Goal: Task Accomplishment & Management: Manage account settings

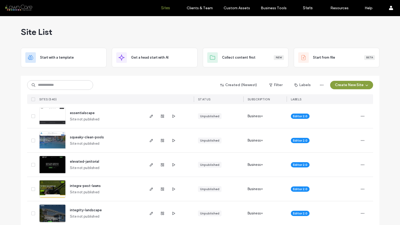
scroll to position [1097, 0]
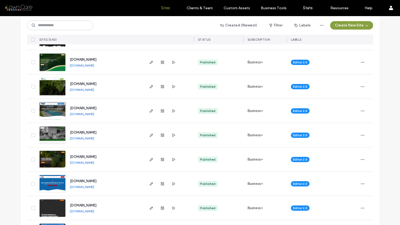
click at [94, 90] on link "[DOMAIN_NAME]" at bounding box center [82, 90] width 24 height 4
click at [360, 86] on icon "button" at bounding box center [362, 86] width 4 height 4
click at [338, 141] on span "Site Dashboard" at bounding box center [340, 140] width 25 height 5
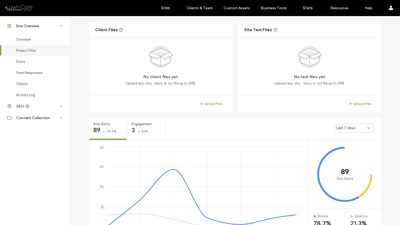
scroll to position [113, 0]
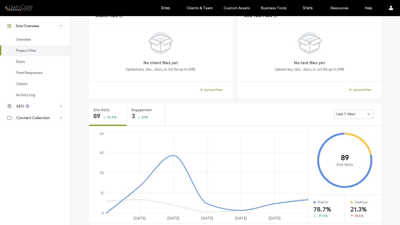
click at [345, 113] on span "Last 7 days" at bounding box center [345, 113] width 19 height 5
click at [343, 142] on span "Last 30 days" at bounding box center [345, 141] width 21 height 5
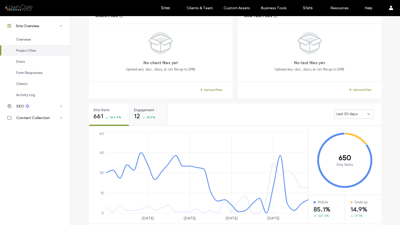
click at [147, 116] on span "33.3%" at bounding box center [151, 116] width 9 height 5
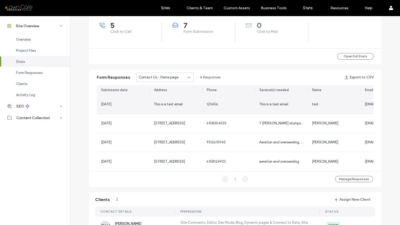
scroll to position [225, 0]
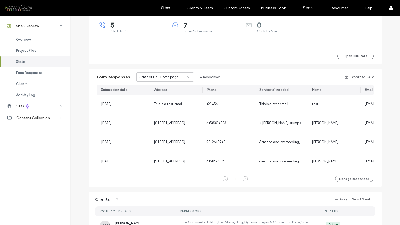
click at [187, 76] on icon at bounding box center [189, 77] width 4 height 4
click at [175, 97] on span "Contact Us - Contact page" at bounding box center [158, 95] width 44 height 5
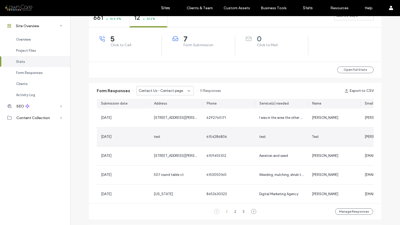
scroll to position [210, 0]
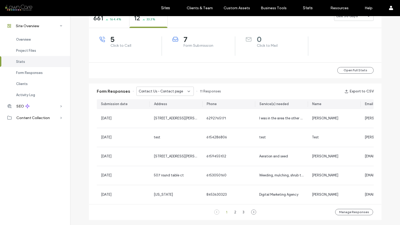
click at [187, 90] on icon at bounding box center [189, 91] width 4 height 4
click at [148, 102] on span "Contact Us - Home page" at bounding box center [156, 100] width 40 height 5
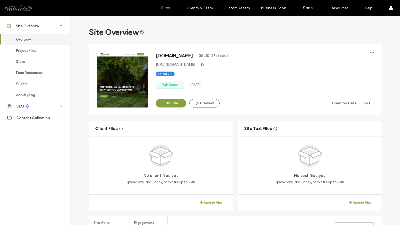
click at [168, 7] on label "Sites" at bounding box center [165, 8] width 9 height 5
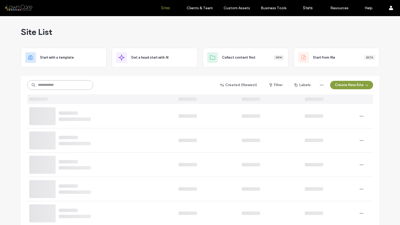
click at [65, 84] on input at bounding box center [60, 84] width 66 height 9
type input "********"
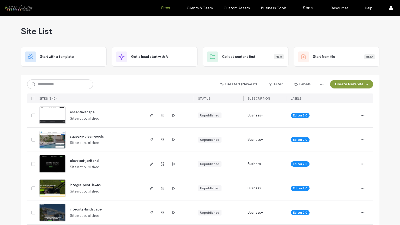
scroll to position [1, 0]
click at [65, 84] on input at bounding box center [60, 83] width 66 height 9
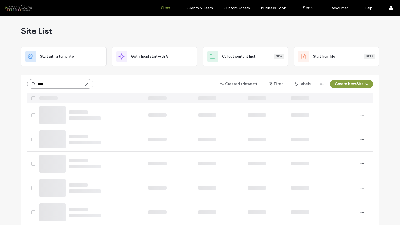
scroll to position [0, 0]
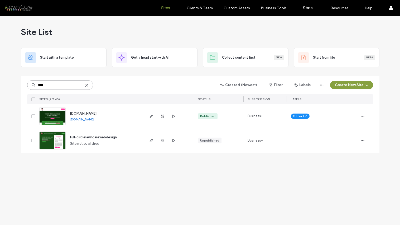
type input "****"
click at [56, 138] on img at bounding box center [53, 150] width 26 height 36
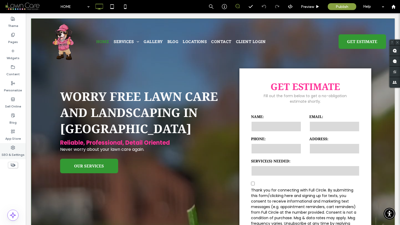
click at [12, 153] on label "SEO & Settings" at bounding box center [13, 152] width 23 height 7
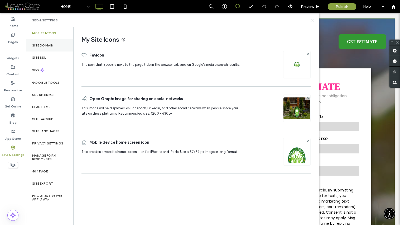
click at [55, 48] on div "Site Domain" at bounding box center [49, 45] width 47 height 12
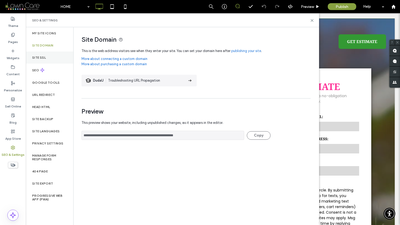
click at [51, 56] on div "Site SSL" at bounding box center [49, 57] width 47 height 12
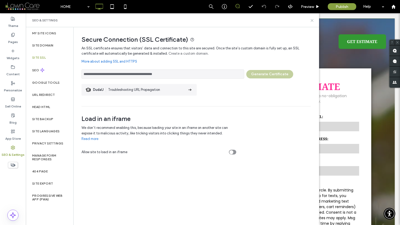
click at [312, 20] on use at bounding box center [312, 20] width 2 height 2
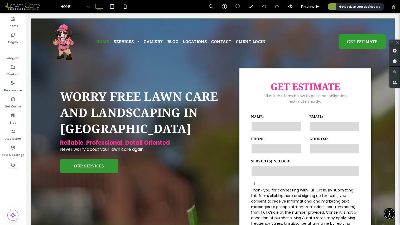
click at [392, 6] on use at bounding box center [393, 6] width 4 height 4
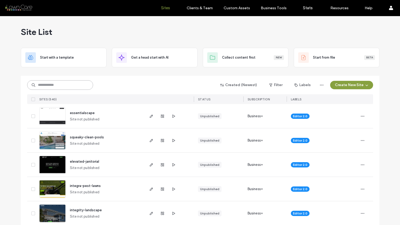
click at [57, 84] on input at bounding box center [60, 84] width 66 height 9
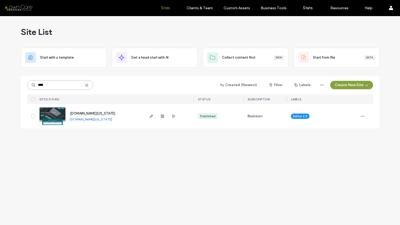
type input "****"
click at [100, 119] on link "www.florida-skylights.com" at bounding box center [91, 119] width 42 height 4
click at [360, 116] on icon "button" at bounding box center [362, 116] width 4 height 4
click at [344, 168] on span "Site Dashboard" at bounding box center [342, 169] width 25 height 5
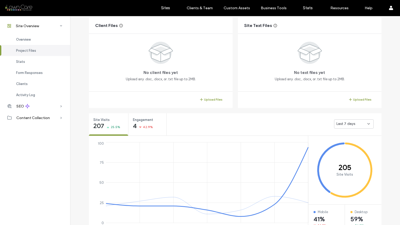
scroll to position [103, 0]
click at [342, 123] on span "Last 7 days" at bounding box center [345, 123] width 19 height 5
click at [339, 152] on span "Last 30 days" at bounding box center [345, 151] width 21 height 5
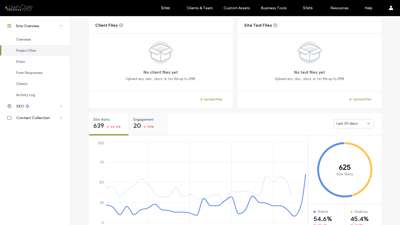
click at [149, 125] on span "50%" at bounding box center [150, 126] width 7 height 5
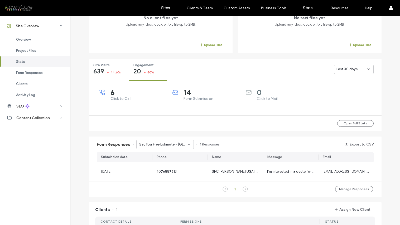
scroll to position [164, 0]
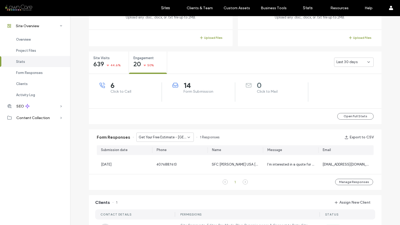
click at [190, 137] on div "Get Your Free Estimate - Sanford, FL page" at bounding box center [164, 136] width 57 height 9
click at [175, 153] on span "Get Your Free Estimate - Contact page" at bounding box center [161, 155] width 51 height 5
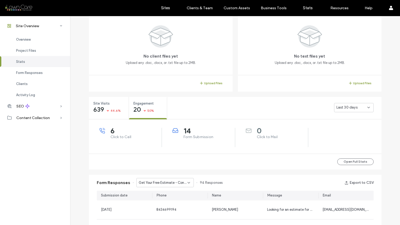
scroll to position [119, 0]
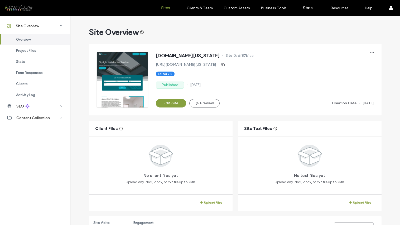
click at [167, 6] on label "Sites" at bounding box center [165, 8] width 9 height 5
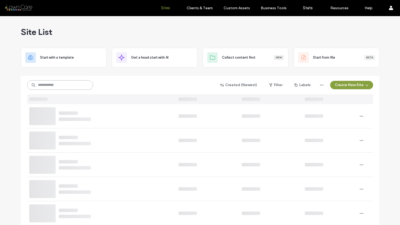
click at [50, 85] on input at bounding box center [60, 84] width 66 height 9
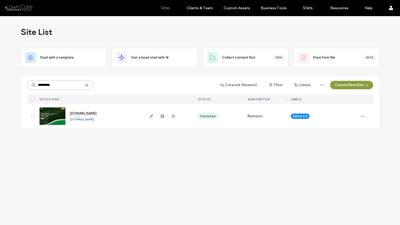
type input "*********"
click at [85, 118] on link "www.forgottencoastlandscaping.com" at bounding box center [82, 119] width 24 height 4
click at [363, 117] on icon "button" at bounding box center [362, 116] width 4 height 4
click at [341, 166] on div "Site Dashboard" at bounding box center [342, 170] width 47 height 10
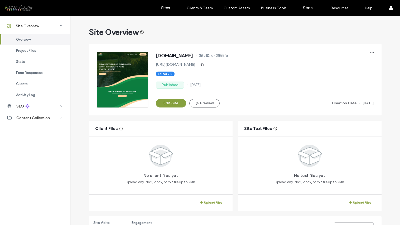
scroll to position [103, 0]
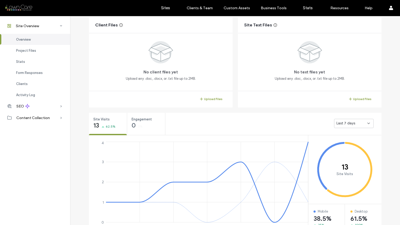
click at [341, 125] on span "Last 7 days" at bounding box center [345, 122] width 19 height 5
click at [339, 147] on div "Last 30 days" at bounding box center [351, 150] width 39 height 9
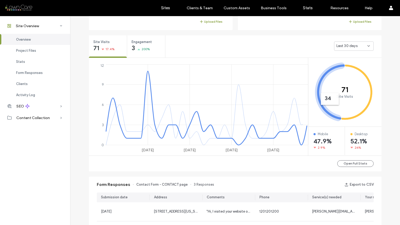
scroll to position [181, 0]
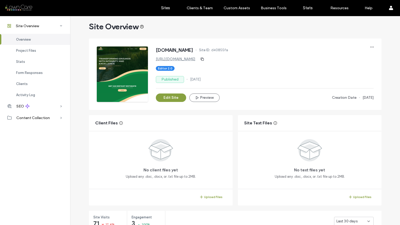
scroll to position [1, 0]
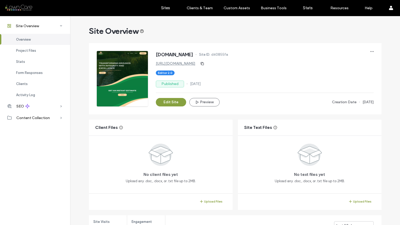
click at [195, 63] on link "https://www.forgottencoastlandscaping.com" at bounding box center [176, 63] width 40 height 4
click at [166, 9] on label "Sites" at bounding box center [165, 8] width 9 height 5
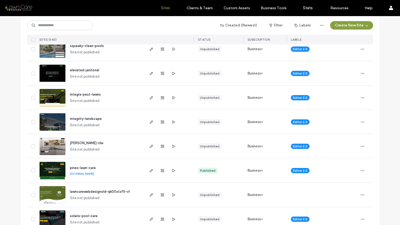
scroll to position [130, 0]
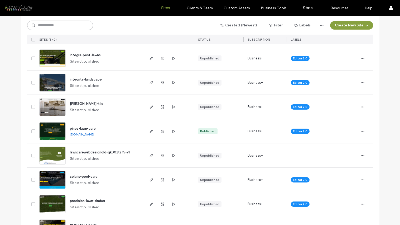
click at [50, 26] on input at bounding box center [60, 25] width 66 height 9
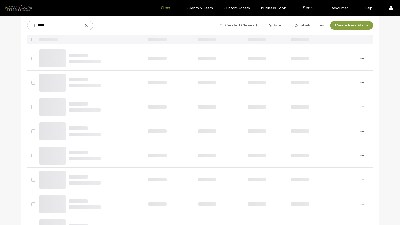
scroll to position [0, 0]
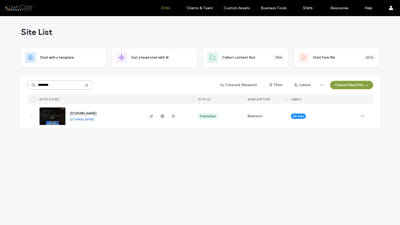
type input "********"
click at [88, 120] on link "www.absolutelandscapemanagement.co" at bounding box center [82, 119] width 24 height 4
click at [362, 117] on icon "button" at bounding box center [362, 116] width 4 height 4
click at [340, 169] on span "Site Dashboard" at bounding box center [342, 169] width 25 height 5
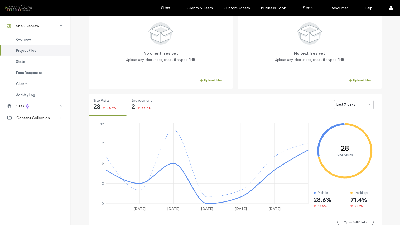
scroll to position [123, 0]
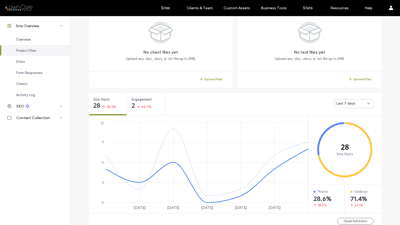
click at [344, 101] on span "Last 7 days" at bounding box center [345, 103] width 19 height 5
click at [342, 130] on span "Last 30 days" at bounding box center [345, 131] width 21 height 5
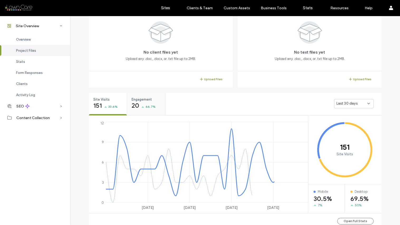
click at [151, 105] on span "66.7%" at bounding box center [151, 106] width 10 height 5
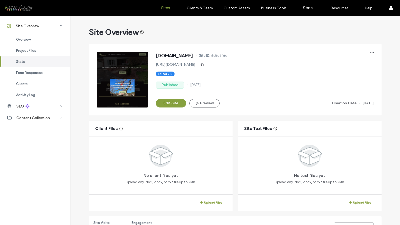
click at [161, 9] on label "Sites" at bounding box center [165, 8] width 9 height 5
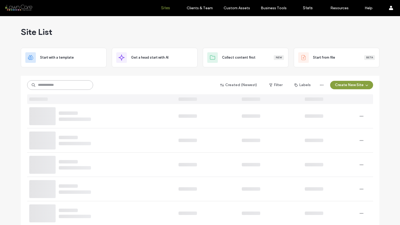
click at [40, 83] on input at bounding box center [60, 84] width 66 height 9
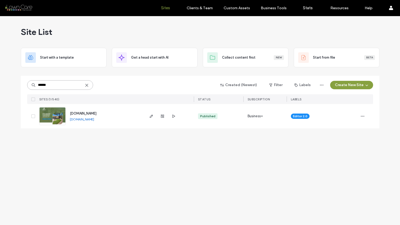
type input "******"
click at [86, 118] on link "[DOMAIN_NAME]" at bounding box center [82, 119] width 24 height 4
click at [362, 115] on icon "button" at bounding box center [362, 116] width 4 height 4
click at [346, 168] on span "Site Dashboard" at bounding box center [342, 169] width 25 height 5
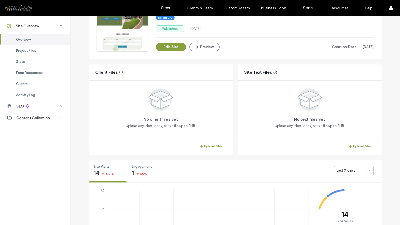
scroll to position [82, 0]
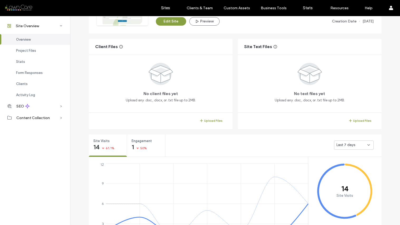
click at [349, 144] on span "Last 7 days" at bounding box center [345, 144] width 19 height 5
click at [342, 171] on span "Last 30 days" at bounding box center [345, 172] width 21 height 5
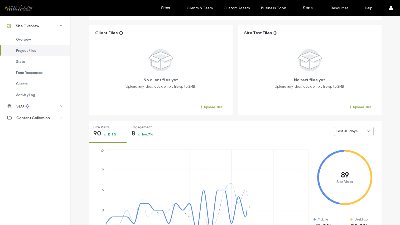
scroll to position [140, 0]
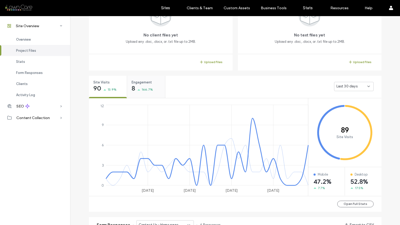
click at [142, 88] on span "166.7%" at bounding box center [147, 89] width 11 height 5
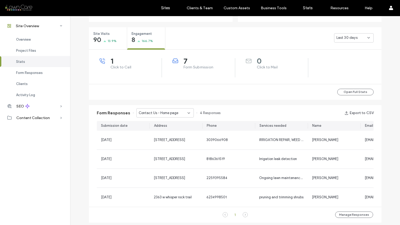
scroll to position [194, 0]
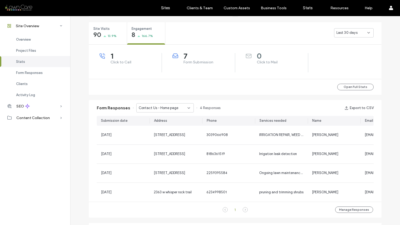
click at [187, 106] on icon at bounding box center [189, 108] width 4 height 4
click at [175, 123] on div "Contact Us - Contact page" at bounding box center [162, 126] width 57 height 9
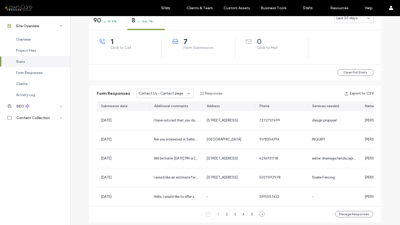
scroll to position [195, 0]
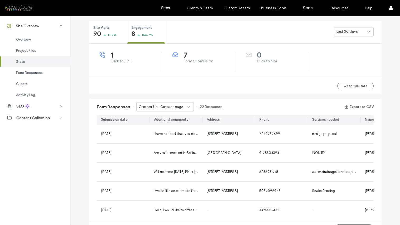
click at [188, 106] on use at bounding box center [189, 106] width 2 height 1
click at [167, 117] on span "Contact Us - Home page" at bounding box center [156, 115] width 40 height 5
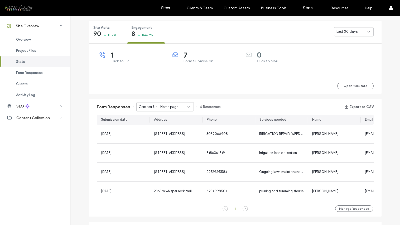
click at [187, 105] on icon at bounding box center [189, 107] width 4 height 4
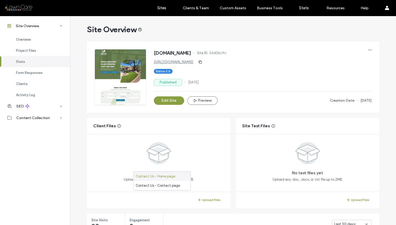
scroll to position [0, 0]
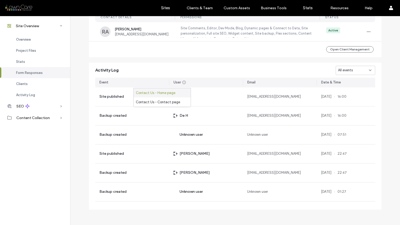
scroll to position [422, 0]
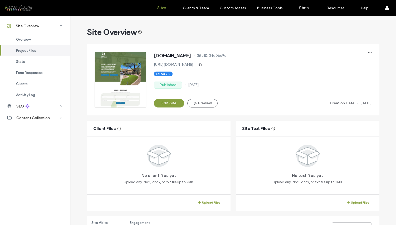
click at [164, 10] on link "Sites" at bounding box center [161, 8] width 31 height 16
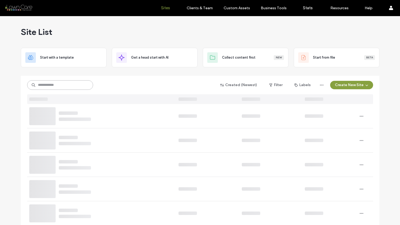
click at [62, 83] on input at bounding box center [60, 84] width 66 height 9
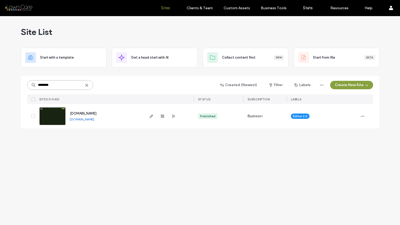
type input "********"
click at [85, 119] on link "www.agmowing.com" at bounding box center [82, 119] width 24 height 4
click at [362, 115] on icon "button" at bounding box center [362, 116] width 4 height 4
click at [348, 169] on span "Site Dashboard" at bounding box center [342, 169] width 25 height 5
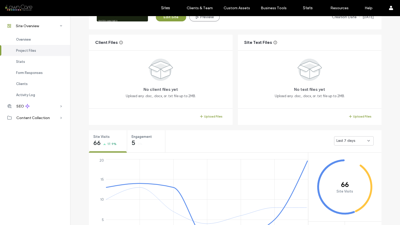
scroll to position [87, 0]
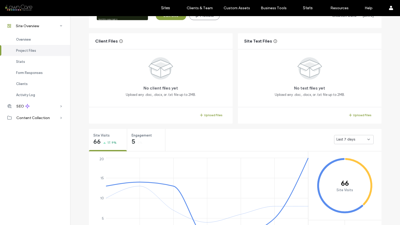
click at [341, 139] on span "Last 7 days" at bounding box center [345, 139] width 19 height 5
click at [341, 165] on span "Last 30 days" at bounding box center [345, 166] width 21 height 5
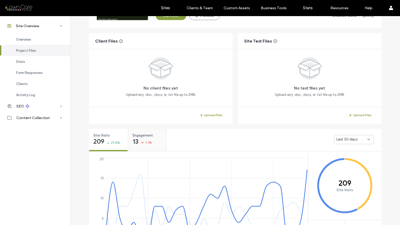
click at [148, 141] on span "7.1%" at bounding box center [148, 142] width 7 height 5
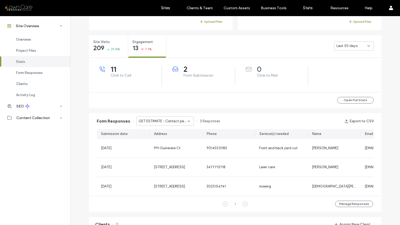
scroll to position [182, 0]
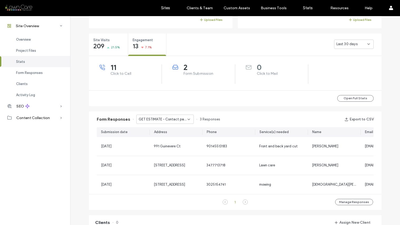
click at [187, 119] on icon at bounding box center [189, 119] width 4 height 4
click at [174, 138] on span "APPLY NOW! - Careers page" at bounding box center [157, 137] width 43 height 5
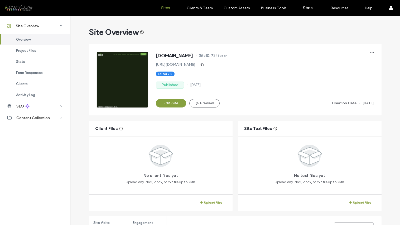
click at [164, 9] on label "Sites" at bounding box center [165, 8] width 9 height 5
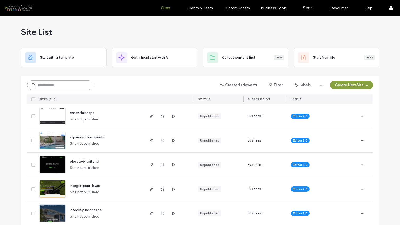
click at [45, 86] on input at bounding box center [60, 84] width 66 height 9
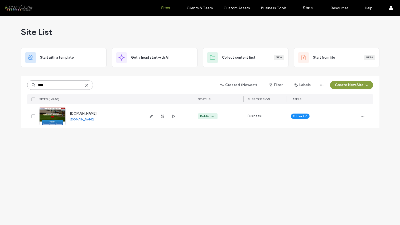
type input "****"
click at [75, 120] on link "www.agsm-usa.com" at bounding box center [82, 119] width 24 height 4
click at [363, 114] on icon "button" at bounding box center [362, 116] width 4 height 4
click at [341, 167] on span "Site Dashboard" at bounding box center [342, 169] width 25 height 5
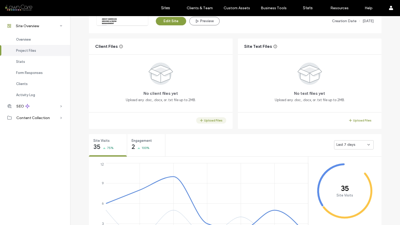
scroll to position [113, 0]
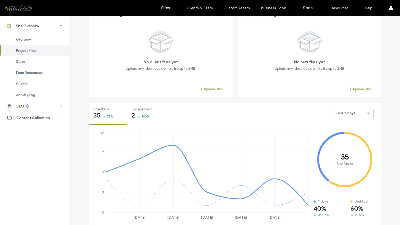
click at [340, 113] on span "Last 7 days" at bounding box center [345, 112] width 19 height 5
click at [341, 142] on span "Last 30 days" at bounding box center [345, 140] width 21 height 5
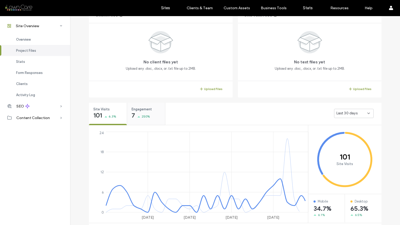
click at [158, 111] on div "Engagement 7 250%" at bounding box center [146, 113] width 38 height 20
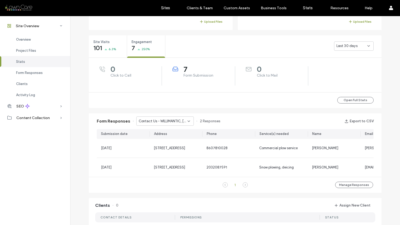
scroll to position [185, 0]
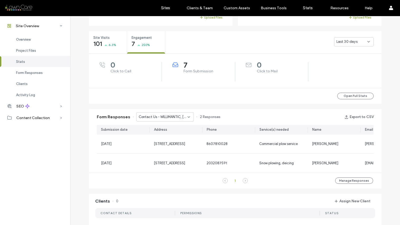
click at [187, 116] on icon at bounding box center [189, 117] width 4 height 4
click at [172, 144] on span "Contact Us - CONTACT page" at bounding box center [159, 144] width 47 height 5
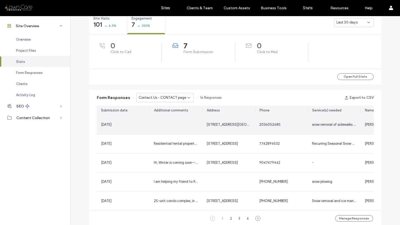
scroll to position [205, 0]
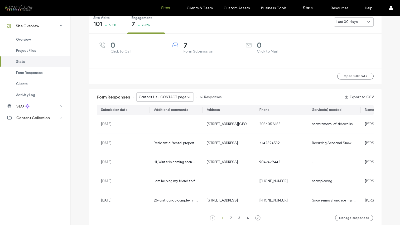
click at [169, 10] on link "Sites" at bounding box center [165, 8] width 31 height 16
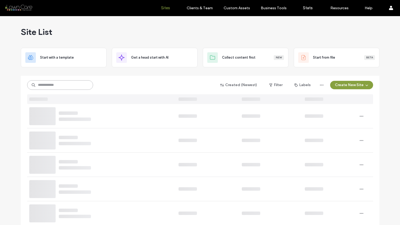
click at [51, 86] on input at bounding box center [60, 84] width 66 height 9
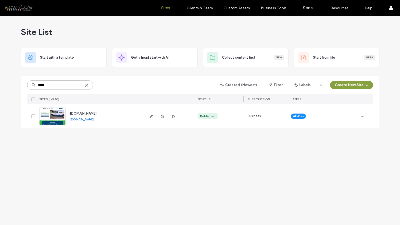
type input "*****"
click at [81, 120] on link "www.alieflawncare.com" at bounding box center [82, 119] width 24 height 4
click at [362, 115] on icon "button" at bounding box center [362, 116] width 4 height 4
click at [342, 170] on span "Site Dashboard" at bounding box center [342, 169] width 25 height 5
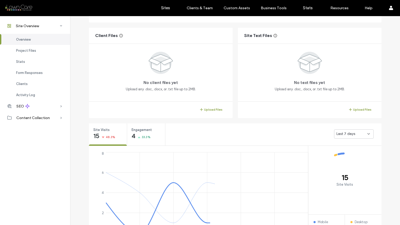
scroll to position [97, 0]
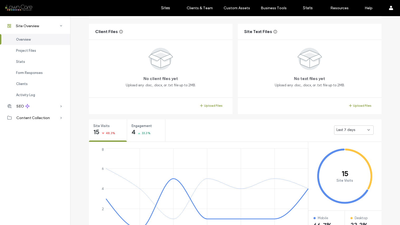
click at [336, 132] on span "Last 7 days" at bounding box center [345, 129] width 19 height 5
click at [339, 155] on span "Last 30 days" at bounding box center [345, 157] width 21 height 5
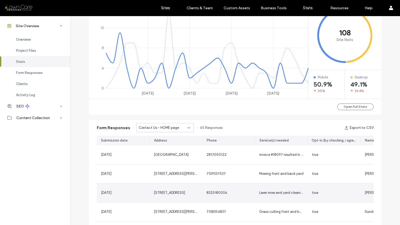
scroll to position [244, 0]
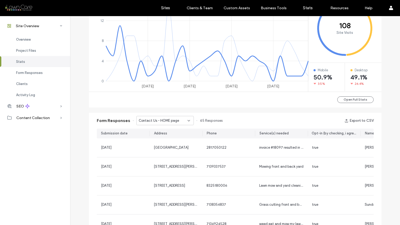
click at [187, 119] on icon at bounding box center [189, 120] width 4 height 4
click at [169, 139] on span "Contact Us - MISSION BEND page" at bounding box center [161, 138] width 51 height 5
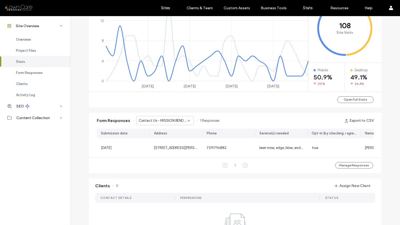
click at [187, 119] on icon at bounding box center [189, 120] width 4 height 4
click at [166, 148] on span "Contact Us - CONTACT page" at bounding box center [159, 148] width 47 height 5
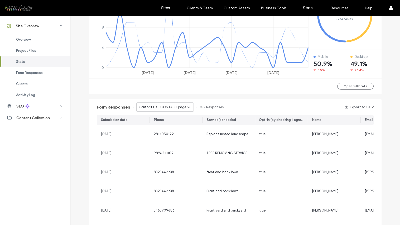
scroll to position [70, 0]
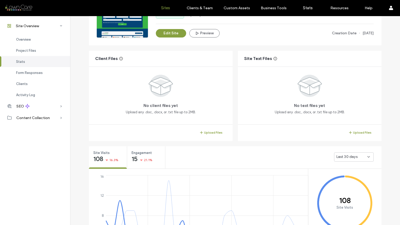
click at [162, 7] on label "Sites" at bounding box center [165, 8] width 9 height 5
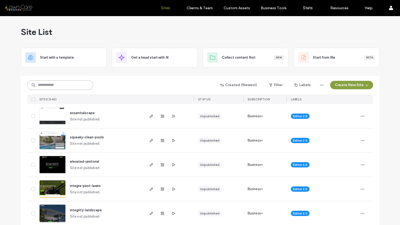
click at [42, 86] on input at bounding box center [60, 84] width 66 height 9
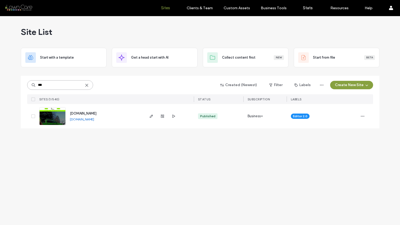
type input "***"
click at [79, 119] on link "www.aosgardening.com" at bounding box center [82, 119] width 24 height 4
click at [362, 114] on icon "button" at bounding box center [362, 116] width 4 height 4
click at [343, 169] on span "Site Dashboard" at bounding box center [342, 169] width 25 height 5
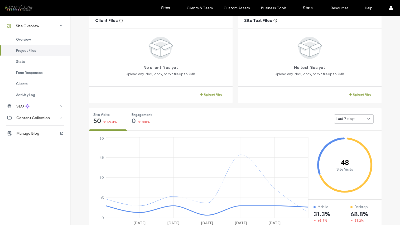
scroll to position [109, 0]
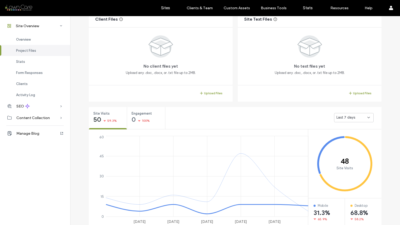
click at [346, 118] on span "Last 7 days" at bounding box center [345, 117] width 19 height 5
click at [340, 146] on span "Last 30 days" at bounding box center [345, 145] width 21 height 5
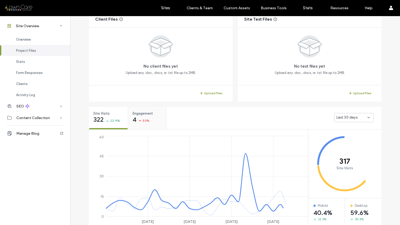
click at [133, 119] on span "4" at bounding box center [135, 119] width 4 height 5
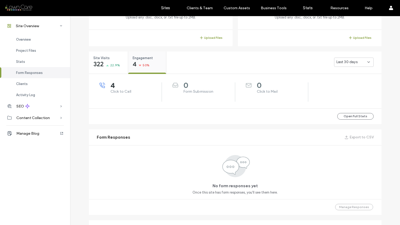
scroll to position [107, 0]
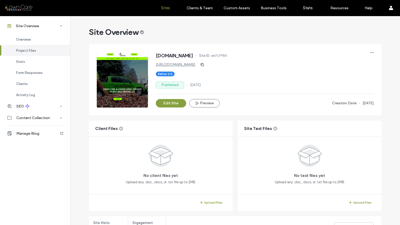
click at [164, 9] on label "Sites" at bounding box center [165, 8] width 9 height 5
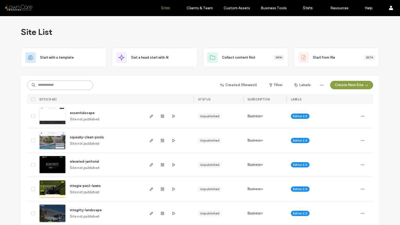
click at [55, 87] on input at bounding box center [60, 84] width 66 height 9
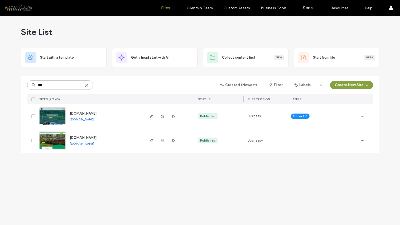
type input "***"
click at [94, 145] on link "www.atxtreefenceandlawn.com" at bounding box center [82, 143] width 24 height 4
click at [361, 140] on icon "button" at bounding box center [362, 140] width 4 height 4
click at [350, 185] on span "Site Dashboard" at bounding box center [342, 183] width 25 height 5
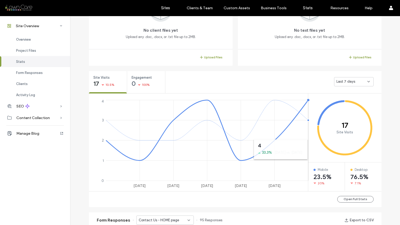
scroll to position [145, 0]
click at [342, 83] on span "Last 7 days" at bounding box center [345, 81] width 19 height 5
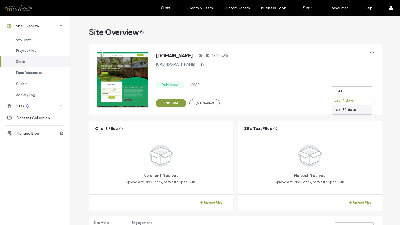
click at [341, 111] on span "Last 30 days" at bounding box center [345, 109] width 21 height 5
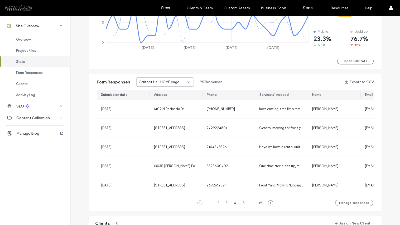
scroll to position [304, 0]
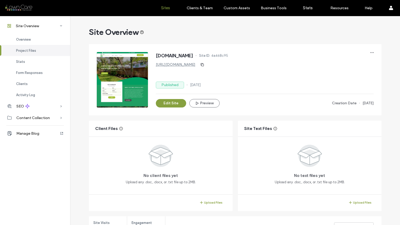
click at [166, 8] on label "Sites" at bounding box center [165, 8] width 9 height 5
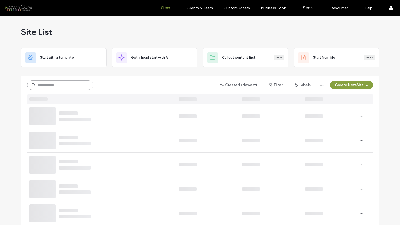
click at [45, 84] on input at bounding box center [60, 84] width 66 height 9
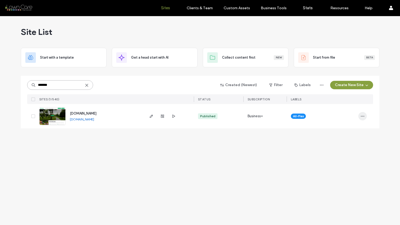
type input "*******"
click at [361, 116] on use "button" at bounding box center [362, 116] width 3 height 1
click at [340, 171] on span "Site Dashboard" at bounding box center [342, 169] width 25 height 5
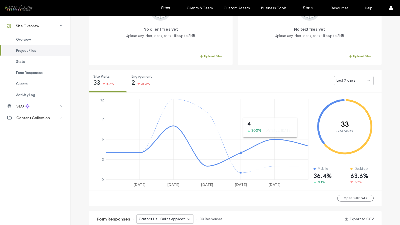
scroll to position [149, 0]
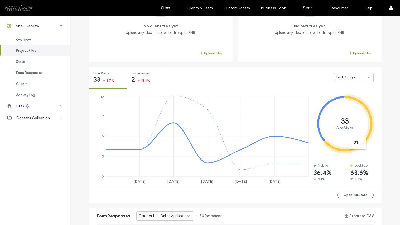
click at [353, 78] on div "Last 7 days" at bounding box center [351, 77] width 31 height 5
click at [348, 106] on span "Last 30 days" at bounding box center [345, 105] width 21 height 5
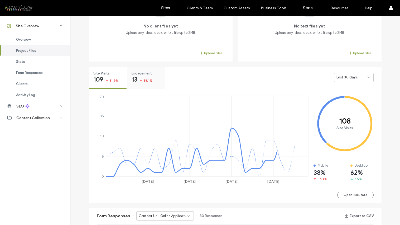
click at [144, 81] on span "38.1%" at bounding box center [148, 80] width 9 height 5
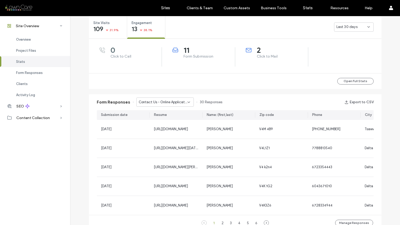
scroll to position [207, 0]
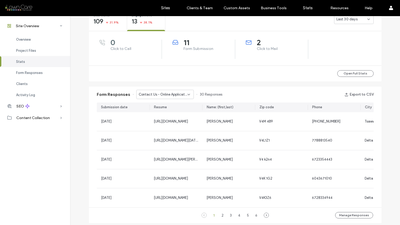
click at [187, 93] on icon at bounding box center [189, 94] width 4 height 4
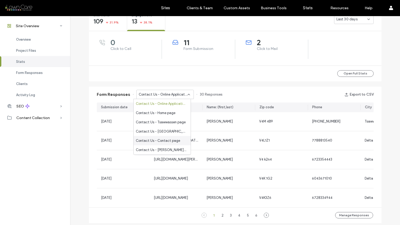
click at [172, 137] on div "Contact Us - Contact page" at bounding box center [162, 140] width 57 height 9
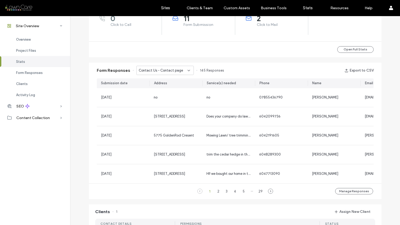
scroll to position [242, 0]
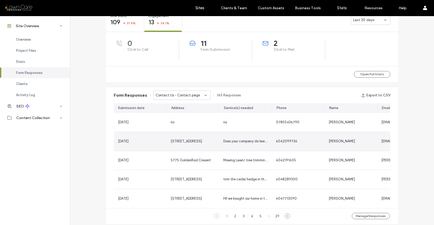
scroll to position [205, 0]
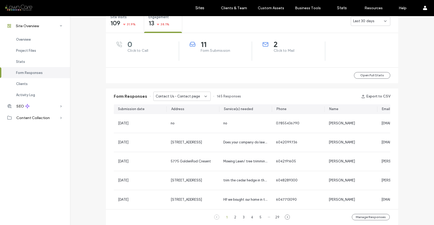
click at [200, 96] on div "Contact Us - Contact page" at bounding box center [180, 96] width 49 height 5
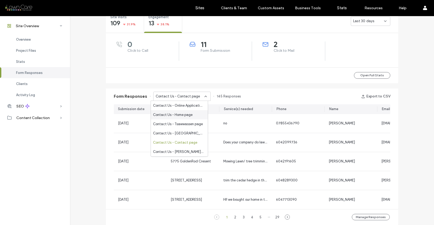
click at [192, 116] on div "Contact Us - Home page" at bounding box center [179, 114] width 57 height 9
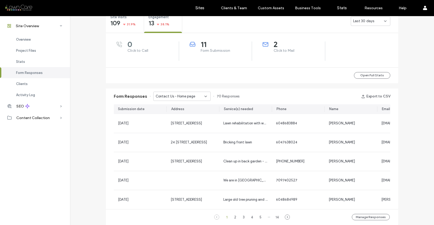
click at [204, 96] on icon at bounding box center [206, 96] width 4 height 4
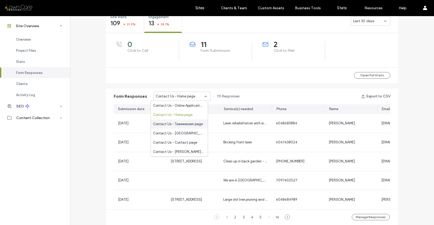
click at [194, 125] on span "Contact Us - Tsawwassen page" at bounding box center [178, 123] width 50 height 5
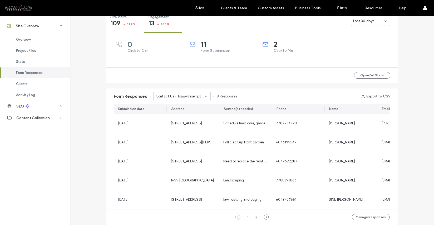
click at [204, 95] on icon at bounding box center [206, 96] width 4 height 4
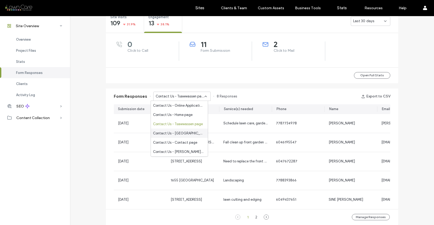
click at [193, 135] on span "Contact Us - South Delta page" at bounding box center [178, 132] width 51 height 5
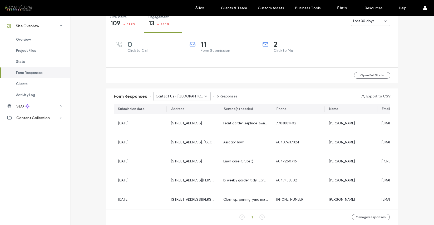
click at [204, 94] on icon at bounding box center [206, 96] width 4 height 4
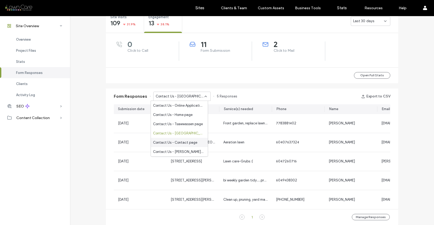
click at [187, 141] on span "Contact Us - Contact page" at bounding box center [175, 142] width 44 height 5
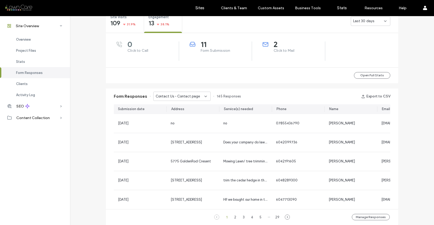
click at [204, 94] on icon at bounding box center [206, 96] width 4 height 4
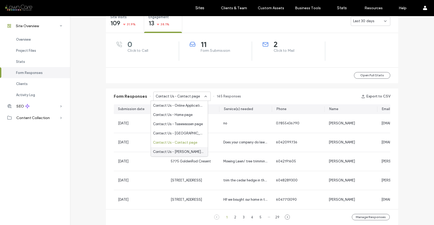
click at [189, 149] on span "Contact Us - Ladner page" at bounding box center [178, 151] width 51 height 5
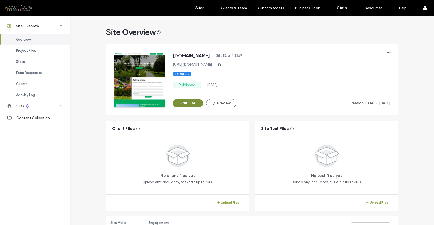
click at [192, 101] on button "Edit Site" at bounding box center [188, 103] width 30 height 8
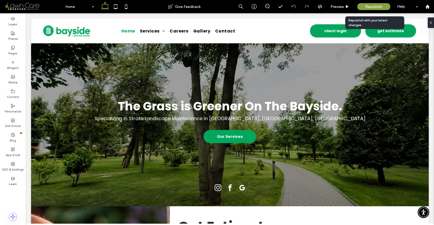
click at [370, 6] on span "Republish" at bounding box center [374, 6] width 17 height 4
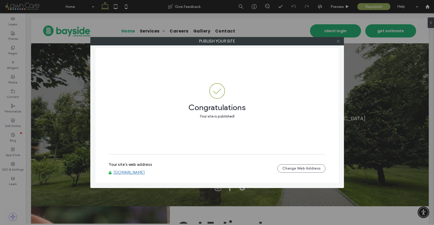
click at [337, 41] on icon at bounding box center [339, 41] width 4 height 4
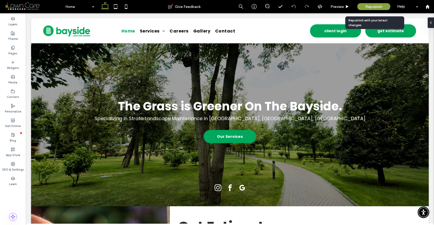
click at [370, 4] on span "Republish" at bounding box center [374, 6] width 17 height 4
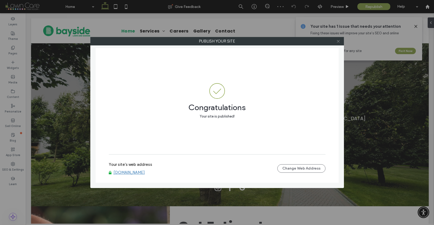
click at [340, 40] on icon at bounding box center [339, 41] width 4 height 4
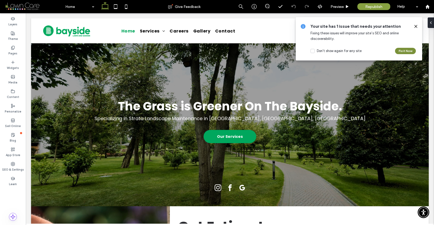
click at [403, 50] on button "Fix it Now" at bounding box center [405, 51] width 21 height 6
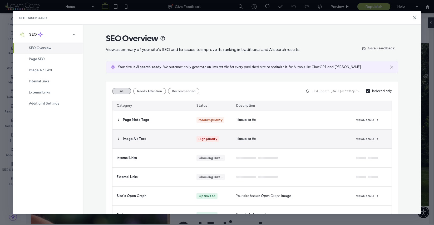
click at [237, 134] on div "1 issue to fix" at bounding box center [292, 138] width 120 height 19
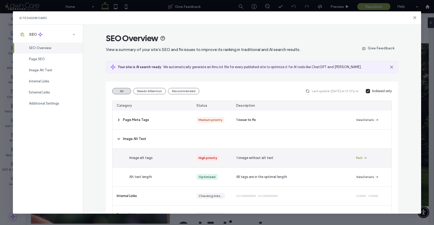
click at [358, 157] on button "Fix It" at bounding box center [361, 157] width 11 height 6
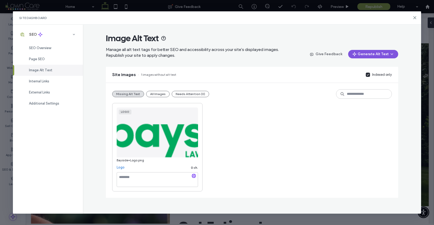
click at [367, 56] on button "Generate Alt Text" at bounding box center [373, 54] width 50 height 8
click at [366, 69] on span "Generate Missing Alt Text Only" at bounding box center [368, 67] width 48 height 5
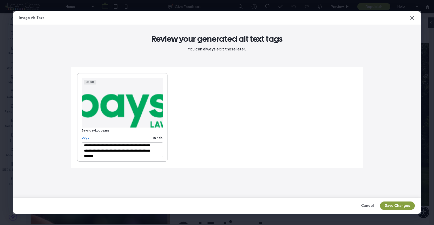
scroll to position [1, 0]
click at [112, 147] on textarea "**********" at bounding box center [122, 149] width 81 height 15
type textarea "**********"
click at [401, 205] on button "Save Changes" at bounding box center [397, 205] width 35 height 8
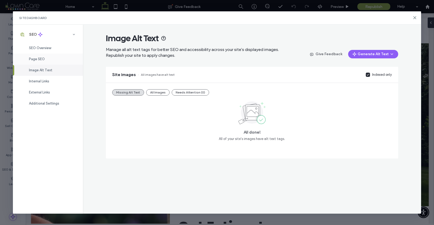
click at [55, 58] on div "Page SEO" at bounding box center [48, 59] width 70 height 11
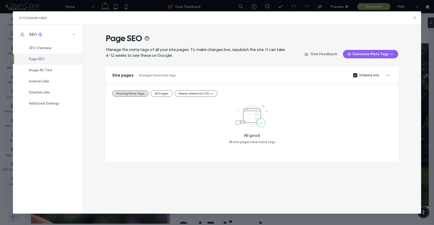
click at [417, 17] on icon at bounding box center [415, 18] width 4 height 4
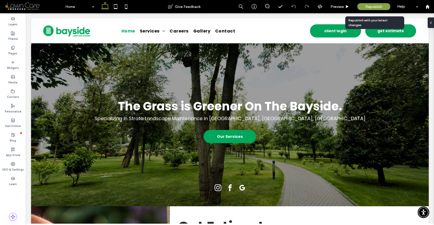
click at [377, 5] on span "Republish" at bounding box center [374, 6] width 17 height 4
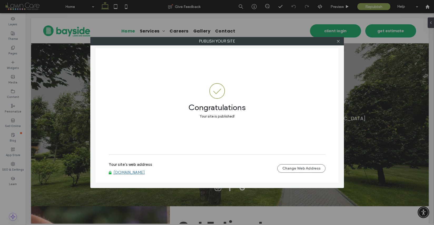
click at [145, 171] on link "www.baysidelawn.ca" at bounding box center [129, 172] width 31 height 5
click at [338, 42] on icon at bounding box center [339, 41] width 4 height 4
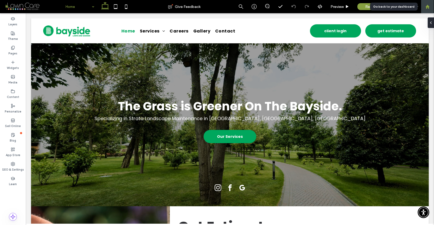
click at [428, 7] on icon at bounding box center [428, 6] width 4 height 4
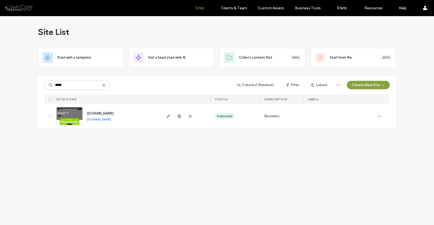
type input "*****"
click at [107, 120] on link "[DOMAIN_NAME]" at bounding box center [99, 119] width 24 height 4
click at [380, 116] on icon "button" at bounding box center [379, 116] width 4 height 4
click at [361, 159] on span "Site Dashboard" at bounding box center [359, 159] width 25 height 5
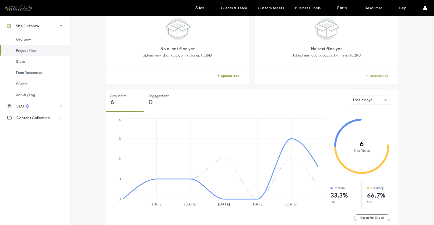
scroll to position [127, 0]
click at [357, 100] on span "Last 7 days" at bounding box center [362, 99] width 19 height 5
click at [358, 126] on span "Last 30 days" at bounding box center [362, 127] width 21 height 5
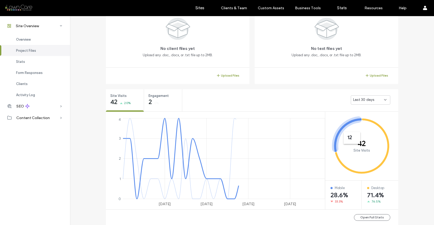
scroll to position [102, 0]
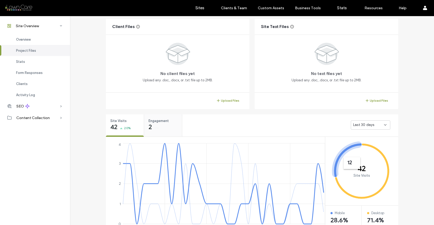
click at [161, 122] on span "Engagement" at bounding box center [162, 120] width 26 height 5
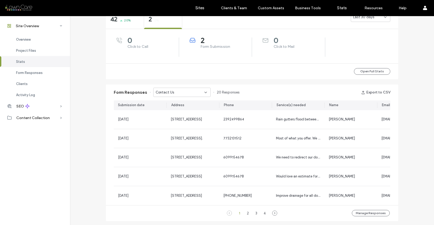
scroll to position [210, 0]
click at [205, 92] on use at bounding box center [206, 91] width 2 height 1
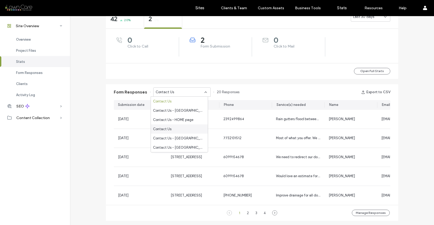
click at [181, 130] on div "Contact Us" at bounding box center [179, 128] width 57 height 9
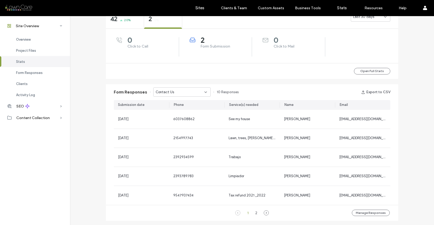
click at [205, 92] on icon at bounding box center [206, 92] width 4 height 4
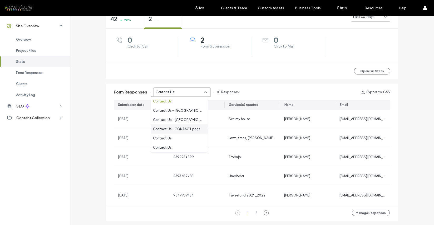
click at [185, 129] on span "Contact Us - CONTACT page" at bounding box center [176, 128] width 47 height 5
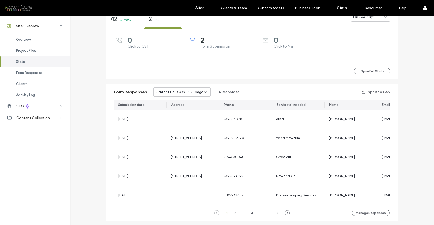
click at [204, 91] on icon at bounding box center [206, 92] width 4 height 4
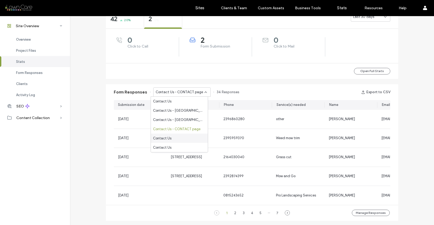
click at [167, 136] on span "Contact Us" at bounding box center [162, 137] width 18 height 5
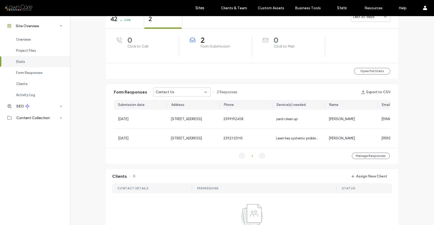
click at [204, 91] on icon at bounding box center [206, 92] width 4 height 4
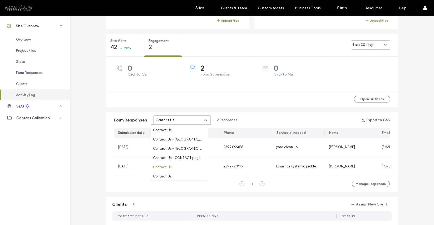
scroll to position [28, 0]
click at [162, 175] on span "Contact Us" at bounding box center [162, 175] width 18 height 5
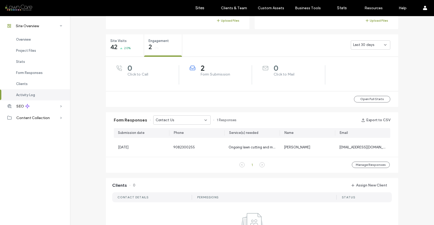
click at [204, 118] on icon at bounding box center [206, 120] width 4 height 4
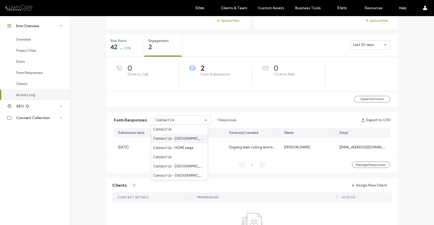
click at [174, 138] on span "Contact Us - NAPLES PARK page" at bounding box center [178, 138] width 51 height 5
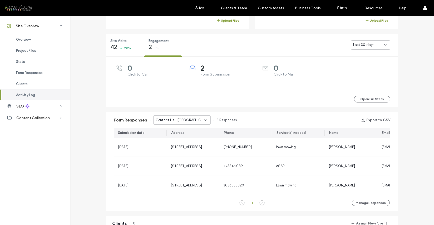
click at [204, 119] on icon at bounding box center [206, 120] width 4 height 4
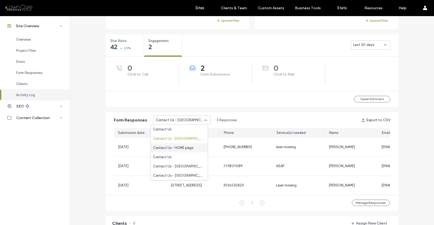
click at [187, 146] on span "Contact Us - HOME page" at bounding box center [173, 147] width 40 height 5
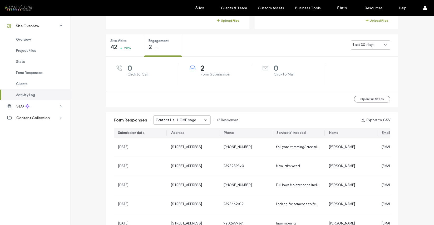
click at [205, 120] on icon at bounding box center [206, 120] width 4 height 4
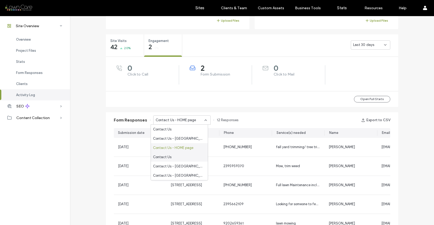
scroll to position [1, 0]
click at [169, 156] on span "Contact Us" at bounding box center [162, 155] width 18 height 5
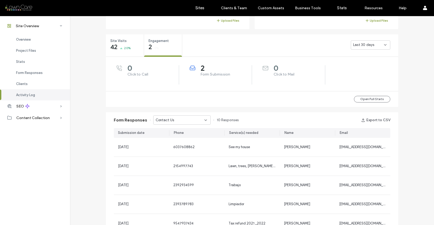
click at [204, 118] on icon at bounding box center [206, 120] width 4 height 4
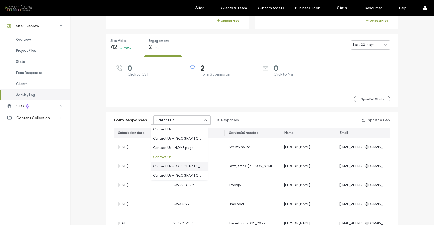
click at [180, 163] on span "Contact Us - PELICAN BAY, NAPLES page" at bounding box center [178, 165] width 51 height 5
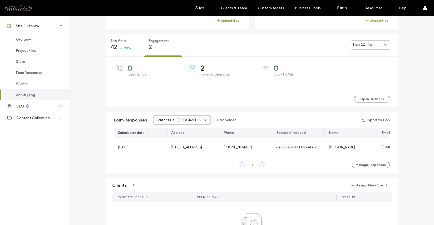
click at [206, 119] on div "Contact Us - PELICAN BAY, NAPLES page" at bounding box center [181, 119] width 57 height 9
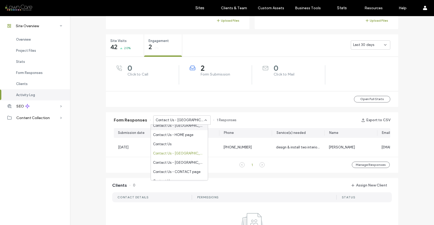
scroll to position [28, 0]
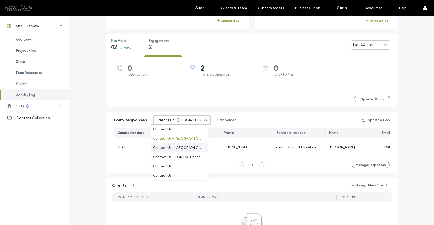
click at [188, 148] on span "Contact Us - PORT ROYAL, NAPLES page" at bounding box center [178, 147] width 51 height 5
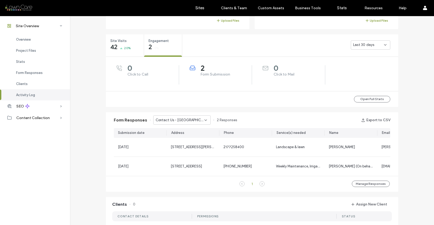
click at [204, 119] on icon at bounding box center [206, 120] width 4 height 4
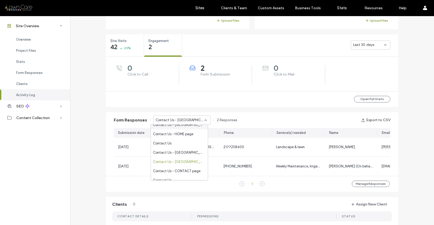
scroll to position [27, 0]
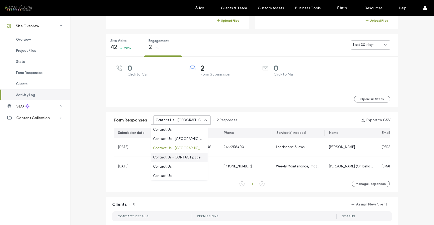
click at [188, 157] on span "Contact Us - CONTACT page" at bounding box center [176, 156] width 47 height 5
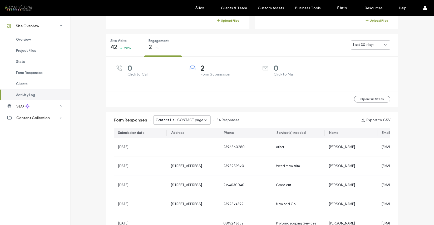
click at [204, 118] on icon at bounding box center [206, 120] width 4 height 4
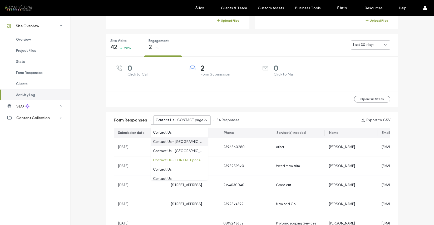
scroll to position [28, 0]
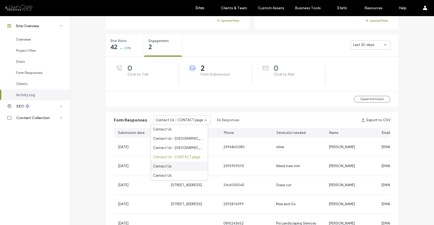
click at [164, 167] on span "Contact Us" at bounding box center [162, 165] width 18 height 5
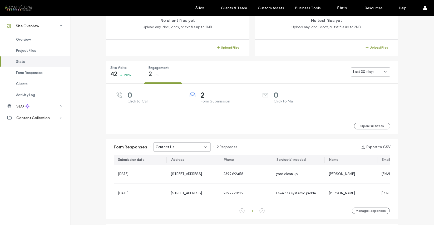
scroll to position [156, 0]
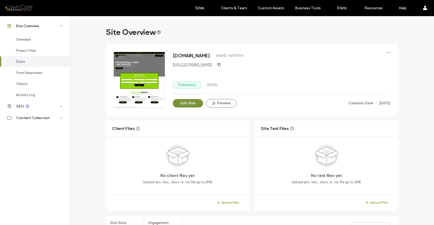
click at [187, 101] on button "Edit Site" at bounding box center [188, 103] width 30 height 8
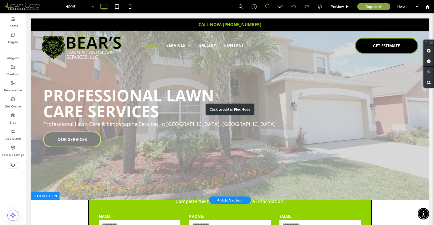
click at [401, 126] on div "Click to edit in Flex Mode" at bounding box center [230, 108] width 398 height 181
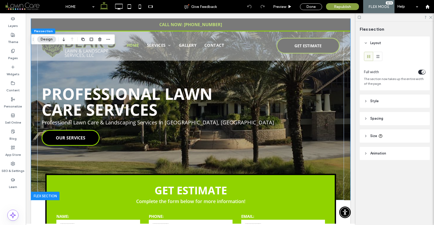
click at [365, 101] on icon at bounding box center [366, 101] width 4 height 4
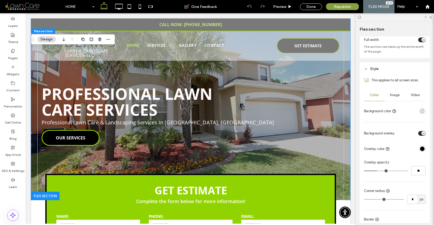
scroll to position [37, 0]
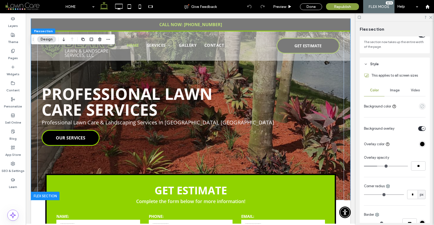
click at [420, 106] on icon "empty color" at bounding box center [422, 106] width 4 height 4
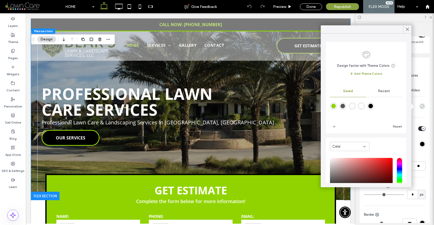
click at [373, 106] on div "rgba(0,0,0,1)" at bounding box center [371, 106] width 4 height 4
type input "***"
type input "****"
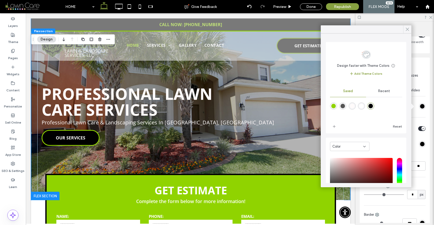
click at [408, 28] on icon at bounding box center [407, 29] width 5 height 5
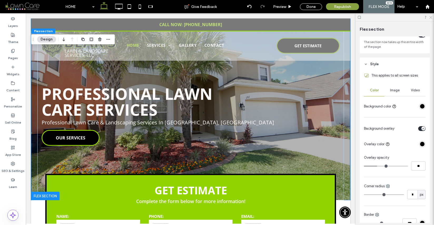
click at [432, 16] on icon at bounding box center [430, 16] width 3 height 3
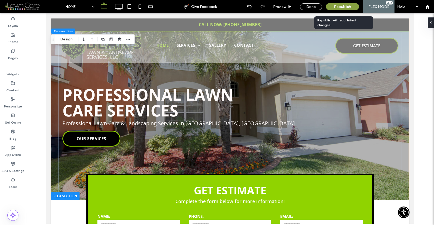
click at [342, 5] on span "Republish" at bounding box center [342, 6] width 17 height 4
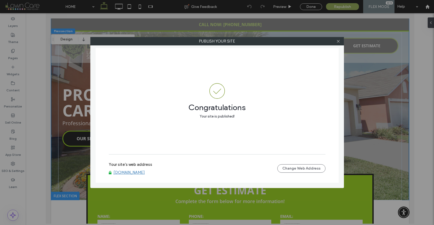
click at [145, 172] on link "www.bearslawnandlandscapeservices.com" at bounding box center [129, 172] width 31 height 5
click at [339, 42] on icon at bounding box center [339, 41] width 4 height 4
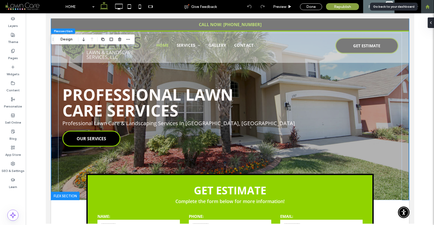
click at [430, 6] on icon at bounding box center [428, 6] width 4 height 4
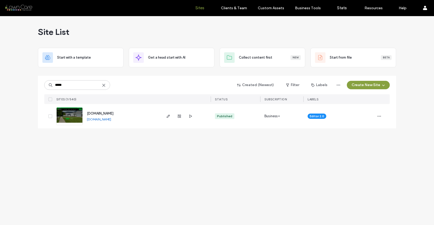
type input "*****"
click at [100, 119] on link "[DOMAIN_NAME]" at bounding box center [99, 119] width 24 height 4
click at [381, 117] on icon "button" at bounding box center [379, 116] width 4 height 4
click at [361, 168] on span "Site Dashboard" at bounding box center [359, 169] width 25 height 5
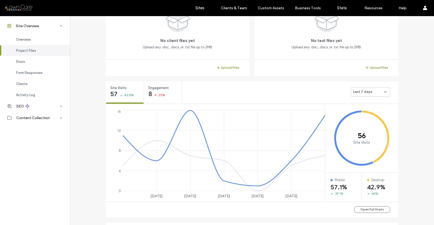
scroll to position [136, 0]
click at [358, 90] on span "Last 7 days" at bounding box center [362, 90] width 19 height 5
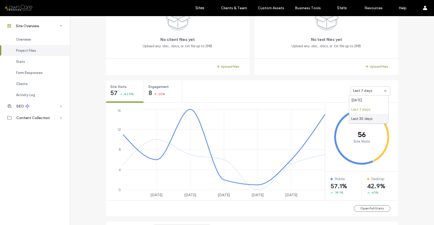
click at [357, 117] on span "Last 30 days" at bounding box center [362, 118] width 21 height 5
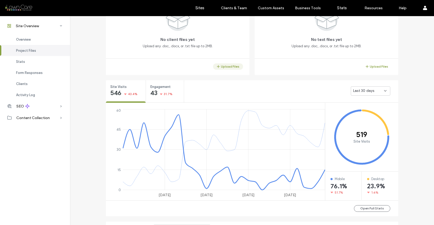
scroll to position [0, 0]
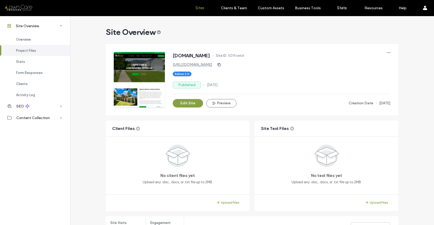
click at [199, 7] on label "Sites" at bounding box center [200, 8] width 9 height 5
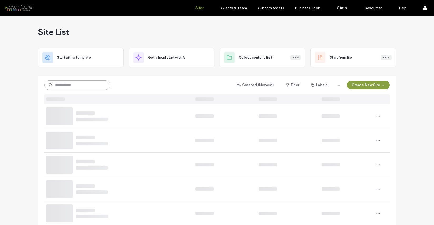
click at [73, 86] on input at bounding box center [77, 84] width 66 height 9
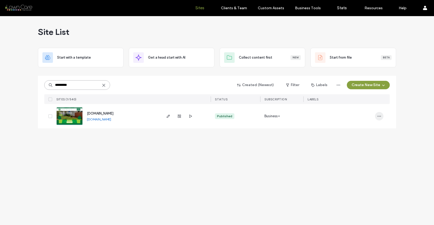
type input "*********"
click at [380, 116] on icon "button" at bounding box center [379, 116] width 4 height 4
click at [359, 159] on span "Site Dashboard" at bounding box center [359, 159] width 25 height 5
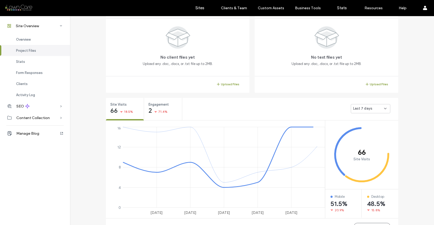
scroll to position [118, 0]
click at [369, 108] on div "Last 7 days" at bounding box center [368, 107] width 31 height 5
click at [359, 134] on span "Last 30 days" at bounding box center [362, 135] width 21 height 5
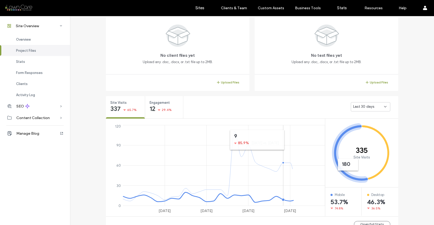
scroll to position [120, 0]
click at [151, 103] on span "Engagement" at bounding box center [163, 101] width 26 height 5
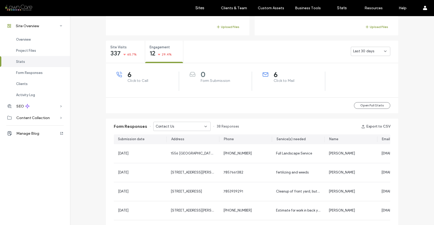
scroll to position [179, 0]
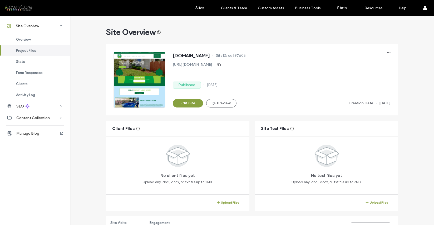
click at [199, 65] on link "[URL][DOMAIN_NAME]" at bounding box center [193, 64] width 40 height 4
click at [201, 7] on label "Sites" at bounding box center [200, 8] width 9 height 5
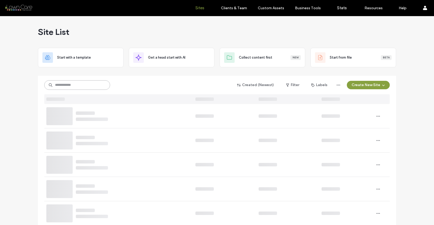
click at [78, 87] on input at bounding box center [77, 84] width 66 height 9
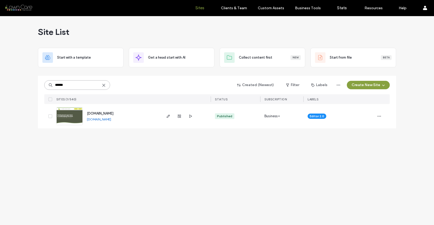
type input "******"
click at [101, 119] on link "www.betterlawnandgardens.com" at bounding box center [99, 119] width 24 height 4
click at [380, 115] on icon "button" at bounding box center [379, 116] width 4 height 4
click at [354, 169] on span "Site Dashboard" at bounding box center [359, 169] width 25 height 5
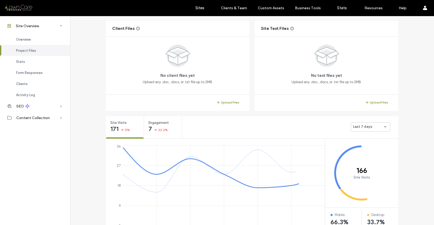
scroll to position [108, 0]
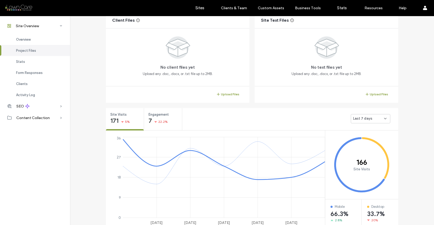
click at [356, 118] on span "Last 7 days" at bounding box center [362, 118] width 19 height 5
click at [357, 144] on span "Last 30 days" at bounding box center [362, 146] width 21 height 5
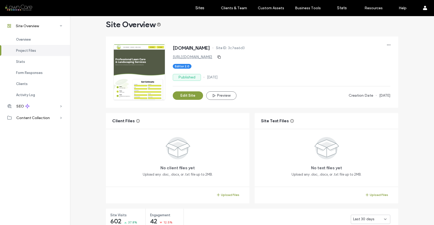
scroll to position [0, 0]
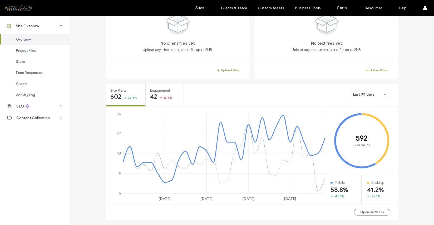
scroll to position [162, 0]
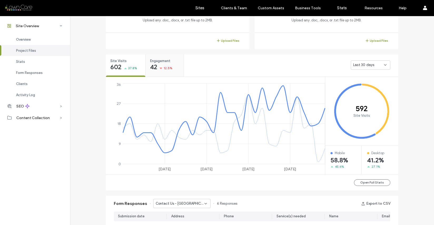
click at [165, 67] on span "12.5%" at bounding box center [168, 67] width 9 height 5
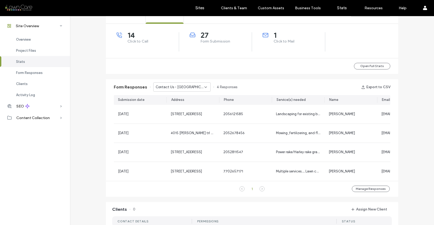
scroll to position [225, 0]
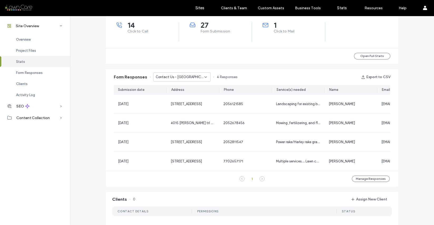
click at [205, 76] on icon at bounding box center [206, 77] width 4 height 4
click at [192, 95] on span "Contact Us - Contact page" at bounding box center [175, 95] width 44 height 5
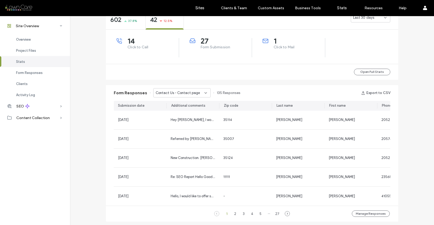
scroll to position [0, 0]
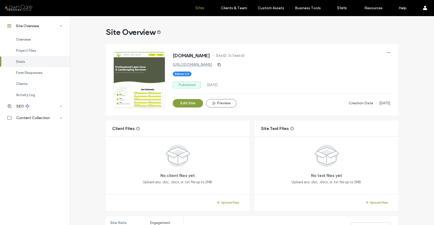
click at [198, 6] on label "Sites" at bounding box center [200, 8] width 9 height 5
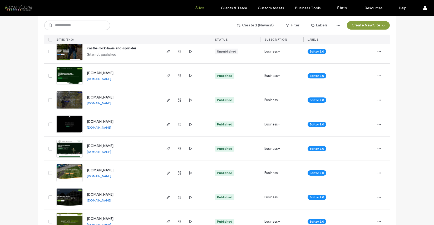
scroll to position [645, 0]
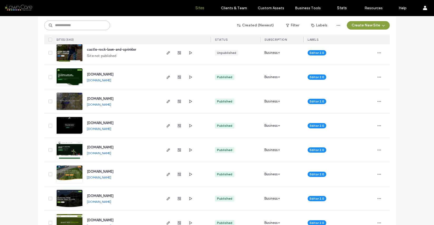
click at [68, 26] on input at bounding box center [77, 25] width 66 height 9
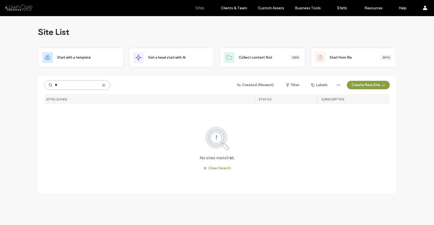
type input "*"
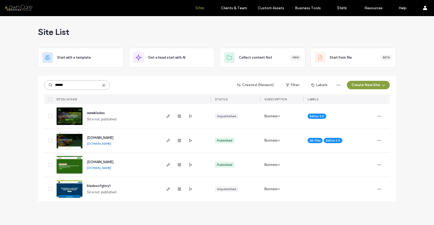
type input "******"
click at [109, 143] on link "www.blades-fl.com" at bounding box center [99, 143] width 24 height 4
click at [377, 140] on icon "button" at bounding box center [379, 140] width 4 height 4
click at [362, 192] on span "Site Dashboard" at bounding box center [359, 193] width 25 height 5
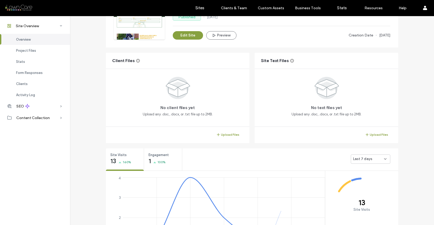
scroll to position [90, 0]
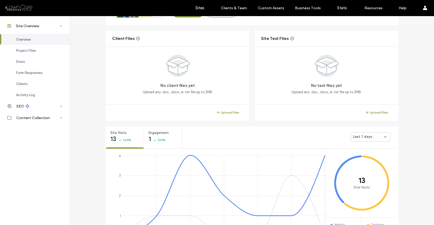
click at [357, 135] on span "Last 7 days" at bounding box center [362, 136] width 19 height 5
click at [356, 161] on div "Last 30 days" at bounding box center [369, 164] width 39 height 9
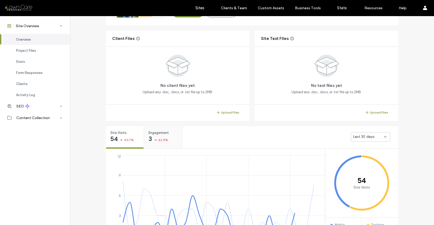
click at [162, 138] on span "62.5%" at bounding box center [163, 139] width 10 height 5
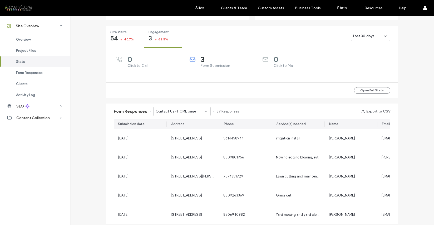
scroll to position [191, 0]
click at [204, 108] on icon at bounding box center [206, 110] width 4 height 4
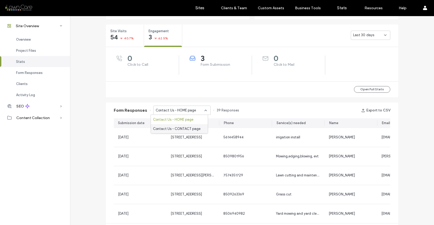
click at [187, 130] on span "Contact Us - CONTACT page" at bounding box center [176, 128] width 47 height 5
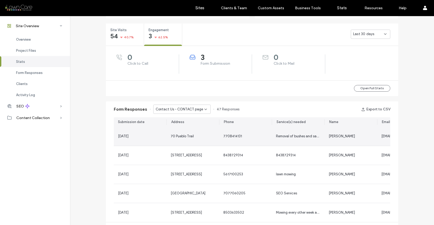
scroll to position [160, 0]
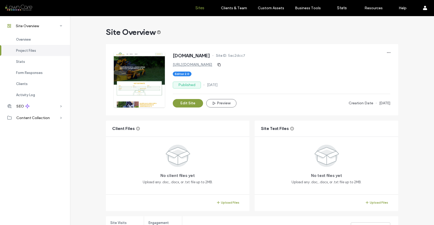
click at [198, 8] on label "Sites" at bounding box center [200, 8] width 9 height 5
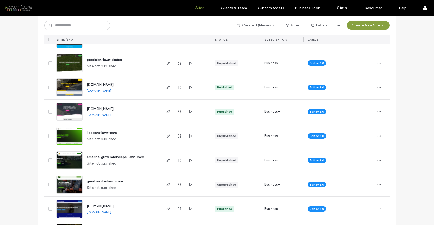
scroll to position [272, 0]
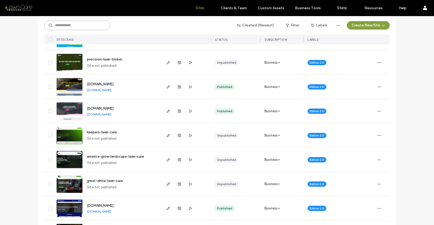
click at [89, 26] on input at bounding box center [77, 25] width 66 height 9
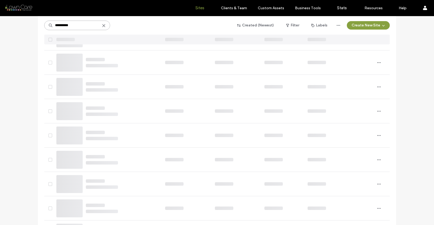
scroll to position [0, 0]
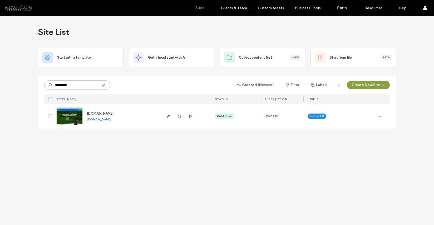
type input "*********"
click at [111, 119] on link "www.bluescapeslawncare.com" at bounding box center [99, 119] width 24 height 4
click at [382, 115] on span "button" at bounding box center [379, 116] width 8 height 8
click at [359, 169] on span "Site Dashboard" at bounding box center [359, 169] width 25 height 5
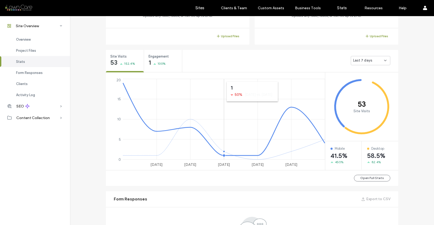
scroll to position [168, 0]
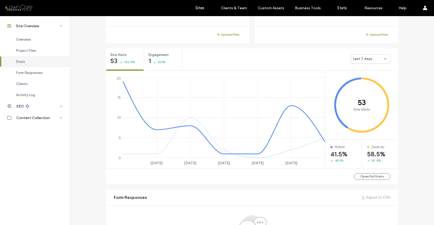
click at [359, 57] on span "Last 7 days" at bounding box center [362, 58] width 19 height 5
click at [358, 86] on span "Last 30 days" at bounding box center [362, 86] width 21 height 5
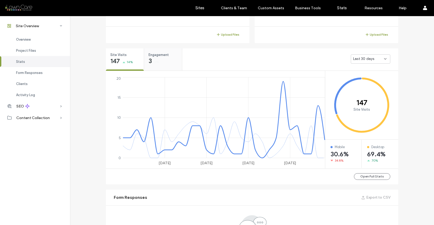
click at [164, 61] on div "Engagement 3 0%" at bounding box center [163, 58] width 38 height 20
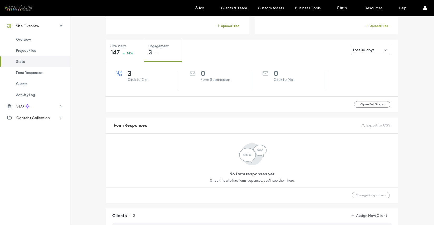
scroll to position [0, 0]
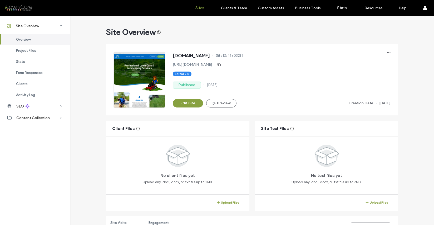
click at [199, 8] on label "Sites" at bounding box center [200, 8] width 9 height 5
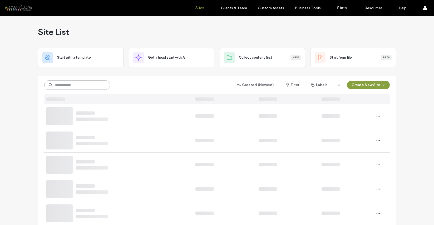
click at [66, 83] on input at bounding box center [77, 84] width 66 height 9
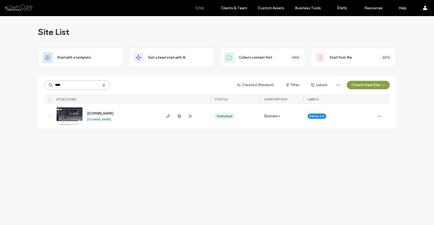
type input "****"
click at [97, 120] on link "[DOMAIN_NAME]" at bounding box center [99, 119] width 24 height 4
click at [380, 115] on icon "button" at bounding box center [379, 116] width 4 height 4
click at [364, 169] on span "Site Dashboard" at bounding box center [359, 169] width 25 height 5
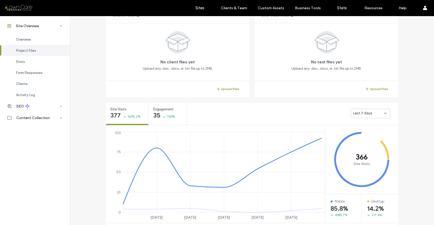
scroll to position [115, 0]
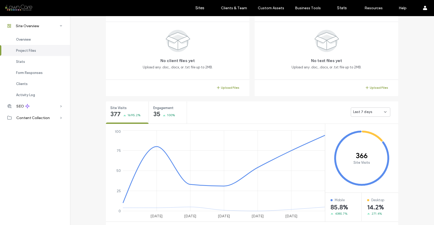
click at [362, 112] on span "Last 7 days" at bounding box center [362, 111] width 19 height 5
click at [360, 137] on span "Last 30 days" at bounding box center [362, 139] width 21 height 5
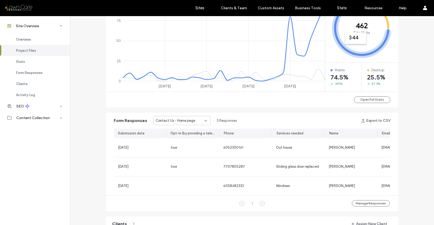
scroll to position [0, 0]
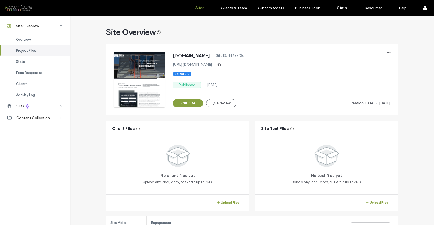
click at [201, 10] on link "Sites" at bounding box center [199, 8] width 31 height 16
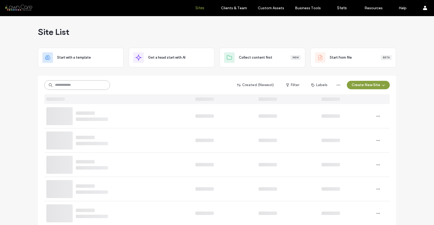
click at [85, 87] on input at bounding box center [77, 84] width 66 height 9
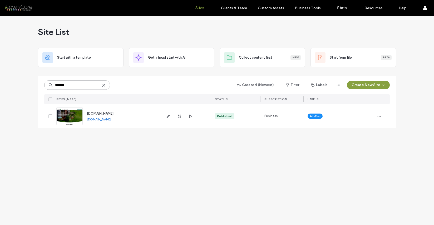
type input "*******"
click at [109, 119] on link "[DOMAIN_NAME]" at bounding box center [99, 119] width 24 height 4
click at [380, 117] on icon "button" at bounding box center [379, 116] width 4 height 4
click at [364, 168] on span "Site Dashboard" at bounding box center [359, 169] width 25 height 5
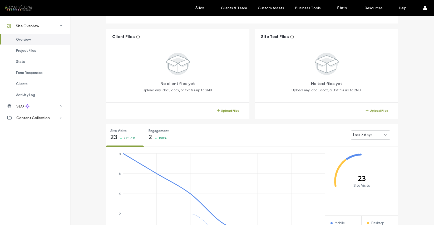
scroll to position [101, 0]
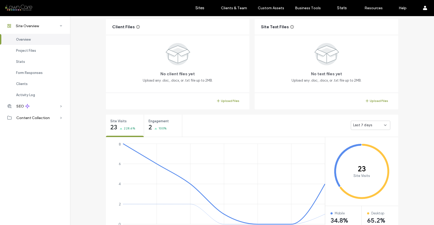
click at [356, 124] on span "Last 7 days" at bounding box center [362, 124] width 19 height 5
click at [358, 152] on span "Last 30 days" at bounding box center [362, 152] width 21 height 5
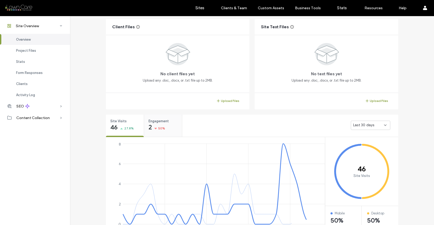
click at [164, 124] on div "Engagement 2 50%" at bounding box center [163, 124] width 38 height 20
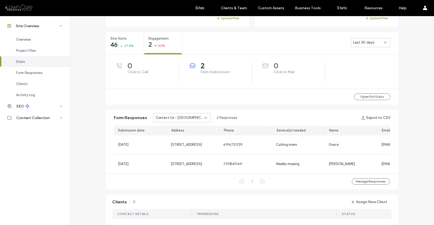
scroll to position [186, 0]
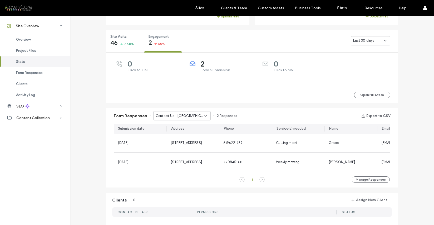
click at [205, 116] on div "Contact Us - [GEOGRAPHIC_DATA] page" at bounding box center [181, 115] width 57 height 9
click at [197, 132] on span "Contact Us - CONTACT page" at bounding box center [176, 134] width 47 height 5
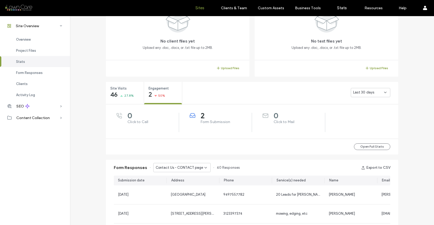
scroll to position [0, 0]
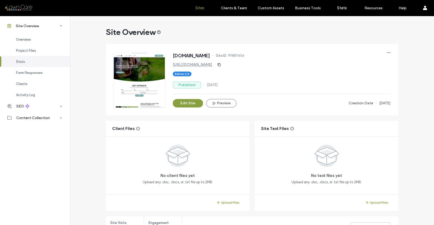
click at [198, 8] on label "Sites" at bounding box center [200, 8] width 9 height 5
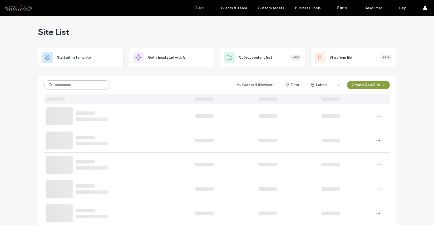
click at [71, 85] on input at bounding box center [77, 84] width 66 height 9
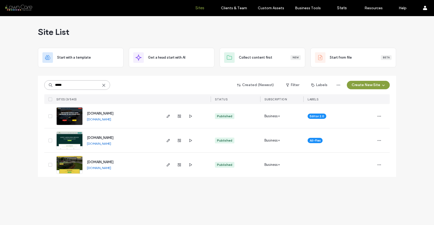
type input "*****"
click at [111, 143] on link "[DOMAIN_NAME]" at bounding box center [99, 143] width 24 height 4
click at [383, 140] on span "button" at bounding box center [379, 140] width 8 height 8
click at [363, 195] on span "Site Dashboard" at bounding box center [359, 193] width 25 height 5
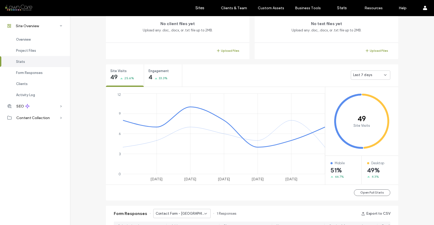
scroll to position [151, 0]
click at [357, 74] on span "Last 7 days" at bounding box center [362, 75] width 19 height 5
click at [355, 102] on span "Last 30 days" at bounding box center [362, 103] width 21 height 5
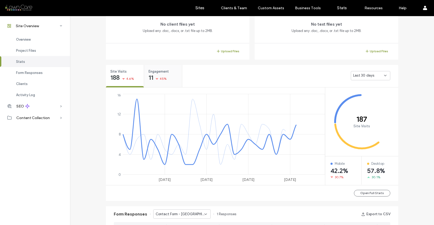
click at [166, 78] on div "Engagement 11 45%" at bounding box center [163, 75] width 38 height 20
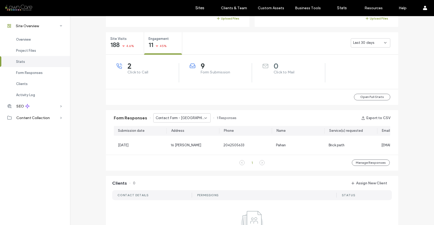
scroll to position [184, 0]
click at [203, 7] on label "Sites" at bounding box center [200, 8] width 9 height 5
